Goal: Information Seeking & Learning: Learn about a topic

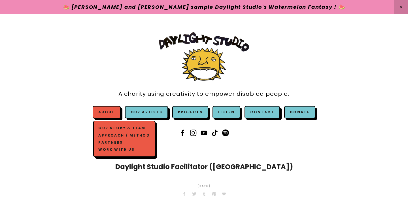
click at [121, 110] on span "About Our Story & Team Approach / Method Partners Work with us" at bounding box center [107, 112] width 28 height 12
click at [120, 128] on link "Our Story & Team" at bounding box center [124, 128] width 54 height 7
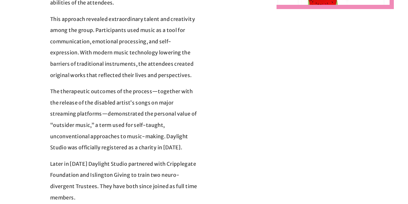
scroll to position [291, 0]
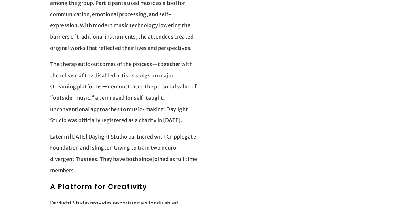
click at [211, 127] on div at bounding box center [299, 167] width 191 height 644
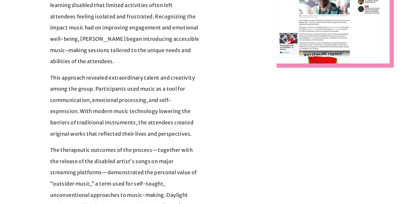
scroll to position [0, 0]
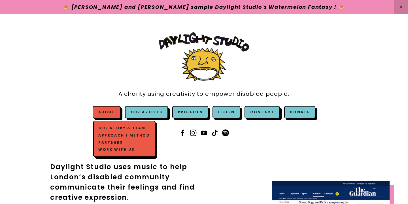
click at [119, 134] on link "Approach / Method" at bounding box center [124, 135] width 54 height 7
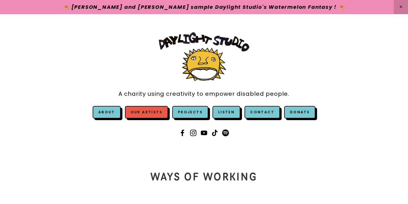
click at [150, 112] on link "Our Artists" at bounding box center [146, 112] width 43 height 12
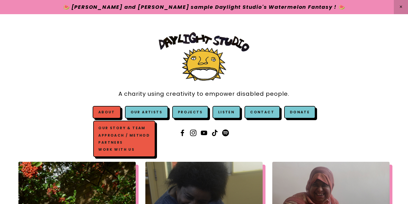
click at [116, 149] on link "Work with us" at bounding box center [124, 149] width 54 height 7
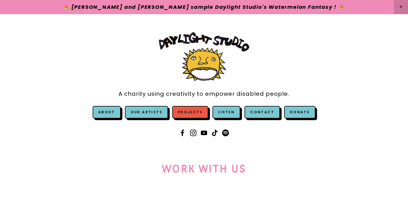
click at [193, 109] on link "Projects" at bounding box center [190, 112] width 36 height 12
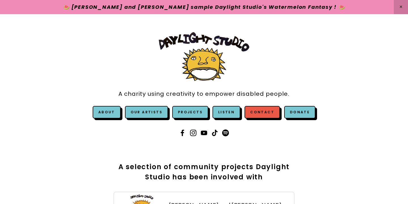
click at [256, 116] on link "Contact" at bounding box center [262, 112] width 35 height 12
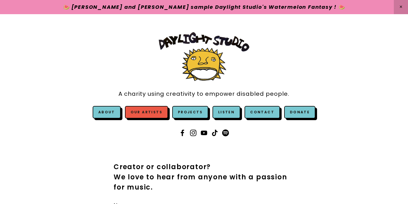
click at [150, 114] on link "Our Artists" at bounding box center [146, 112] width 43 height 12
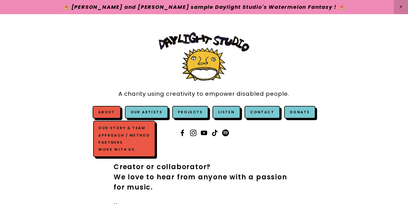
click at [115, 114] on link "About" at bounding box center [106, 112] width 17 height 5
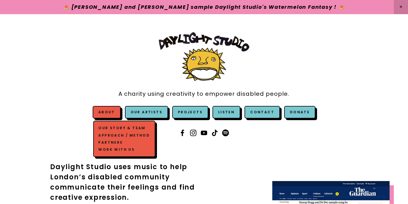
click at [109, 128] on link "Our Story & Team" at bounding box center [124, 128] width 54 height 7
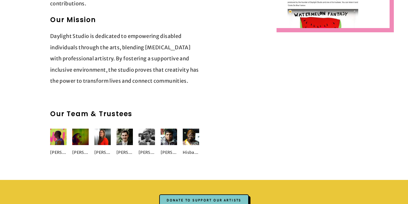
scroll to position [773, 0]
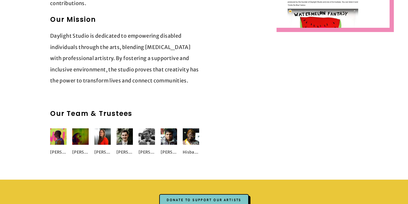
click at [54, 128] on img at bounding box center [58, 136] width 16 height 16
click at [98, 128] on img at bounding box center [102, 136] width 16 height 16
click at [123, 147] on div "Robert Andrews" at bounding box center [125, 152] width 16 height 11
click at [157, 132] on div "[PERSON_NAME]" at bounding box center [150, 145] width 22 height 35
click at [143, 128] on img at bounding box center [147, 136] width 16 height 16
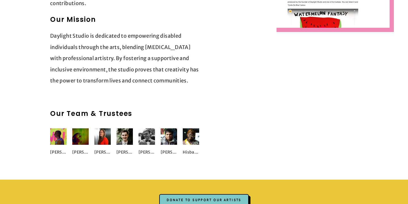
click at [161, 128] on img at bounding box center [169, 136] width 16 height 16
click at [186, 128] on img at bounding box center [191, 136] width 16 height 16
click at [96, 128] on div "Natasha Kosoglov" at bounding box center [102, 143] width 16 height 30
click at [142, 128] on div "Oliver McGough" at bounding box center [147, 143] width 16 height 30
click at [170, 128] on div "Tharek Ali" at bounding box center [169, 143] width 16 height 30
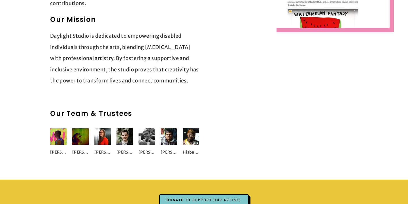
click at [101, 128] on img at bounding box center [102, 136] width 16 height 16
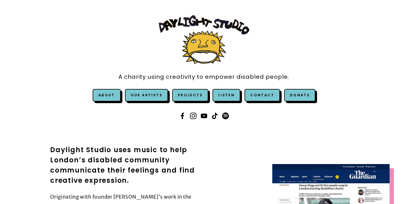
scroll to position [0, 0]
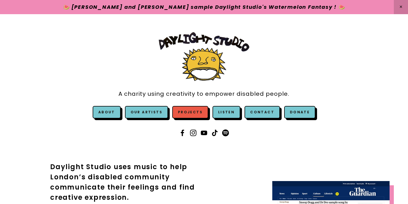
click at [193, 111] on link "Projects" at bounding box center [190, 112] width 36 height 12
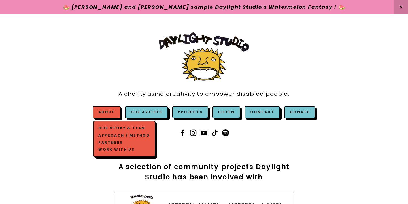
click at [118, 145] on link "Partners" at bounding box center [124, 142] width 54 height 7
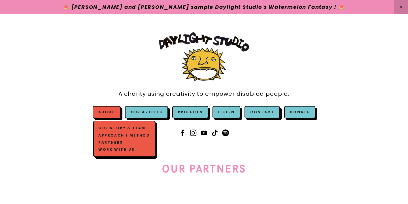
click at [120, 151] on link "Work with us" at bounding box center [124, 149] width 54 height 7
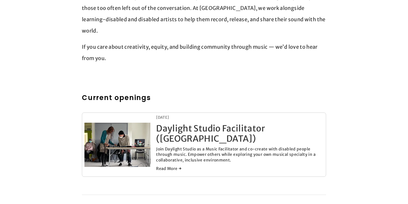
scroll to position [234, 0]
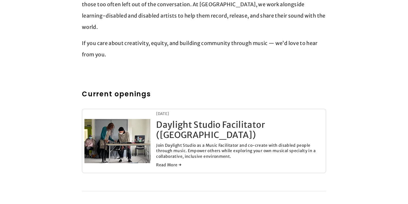
click at [170, 119] on link "Daylight Studio Facilitator ([GEOGRAPHIC_DATA])" at bounding box center [210, 129] width 109 height 21
